Goal: Task Accomplishment & Management: Use online tool/utility

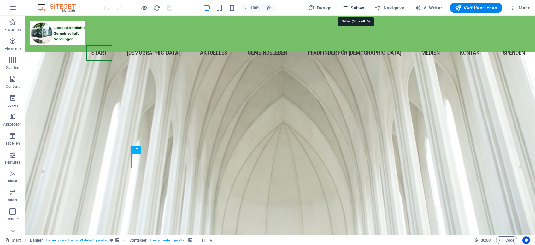
click at [357, 7] on span "Seiten" at bounding box center [353, 8] width 23 height 6
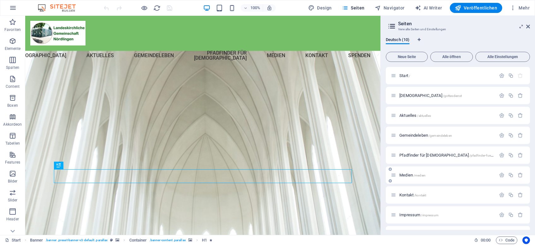
click at [406, 176] on span "Medien /medien" at bounding box center [413, 175] width 26 height 5
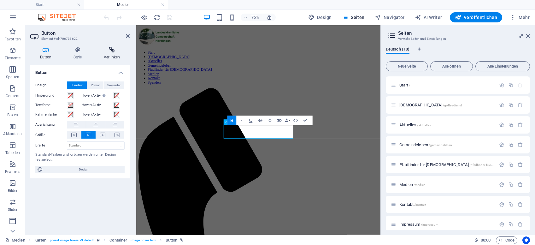
click at [118, 54] on h4 "Verlinken" at bounding box center [112, 53] width 36 height 13
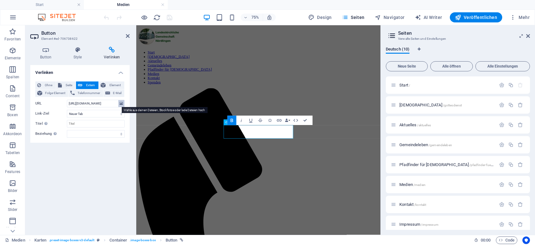
click at [123, 102] on icon at bounding box center [121, 103] width 3 height 7
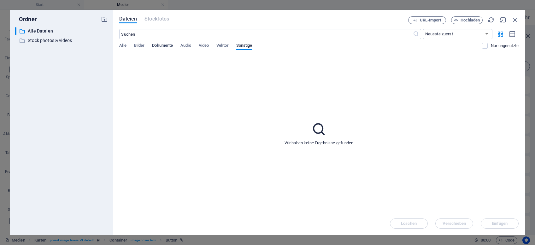
click at [160, 43] on span "Dokumente" at bounding box center [162, 46] width 21 height 9
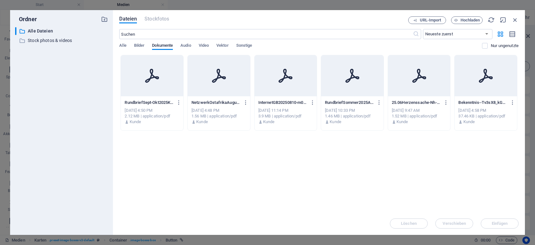
click at [216, 71] on icon at bounding box center [218, 75] width 15 height 15
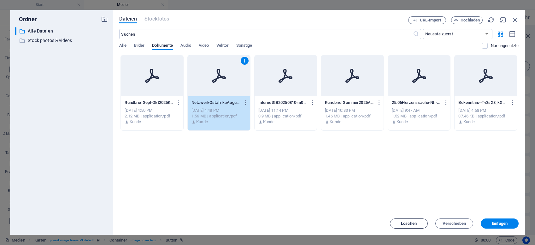
click at [410, 222] on span "Löschen" at bounding box center [409, 224] width 16 height 4
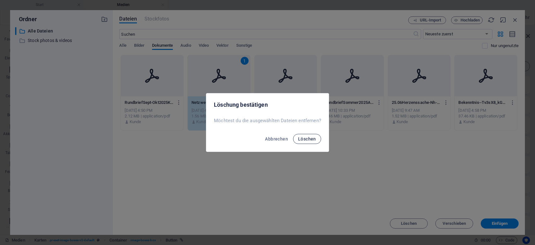
click at [306, 138] on span "Löschen" at bounding box center [307, 138] width 18 height 5
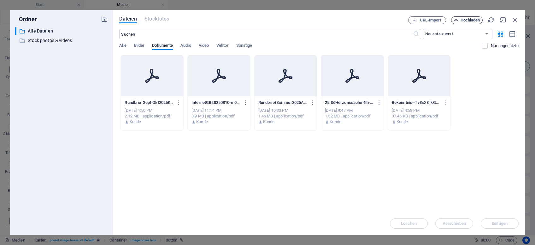
click at [474, 18] on span "Hochladen" at bounding box center [471, 20] width 20 height 4
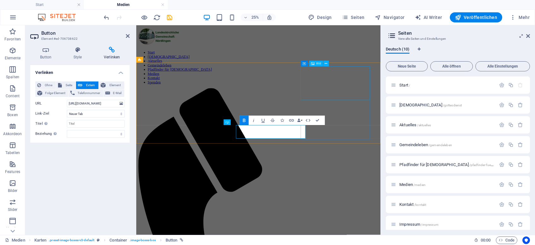
type input "[URL][DOMAIN_NAME]"
click at [105, 180] on div "Verlinken Ohne Seite Extern Element Folge-Element Telefonnummer E-Mail Seite St…" at bounding box center [79, 147] width 99 height 165
click at [476, 35] on h2 "Seiten" at bounding box center [464, 33] width 132 height 6
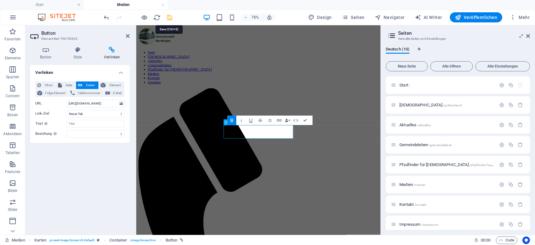
click at [169, 17] on icon "save" at bounding box center [169, 17] width 7 height 7
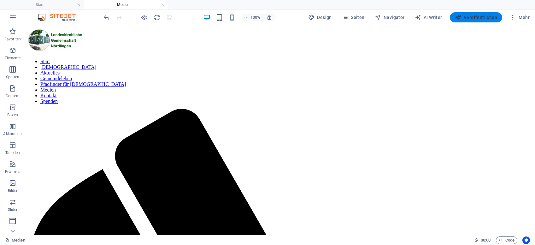
click at [482, 13] on button "Veröffentlichen" at bounding box center [476, 17] width 52 height 10
